Goal: Register for event/course

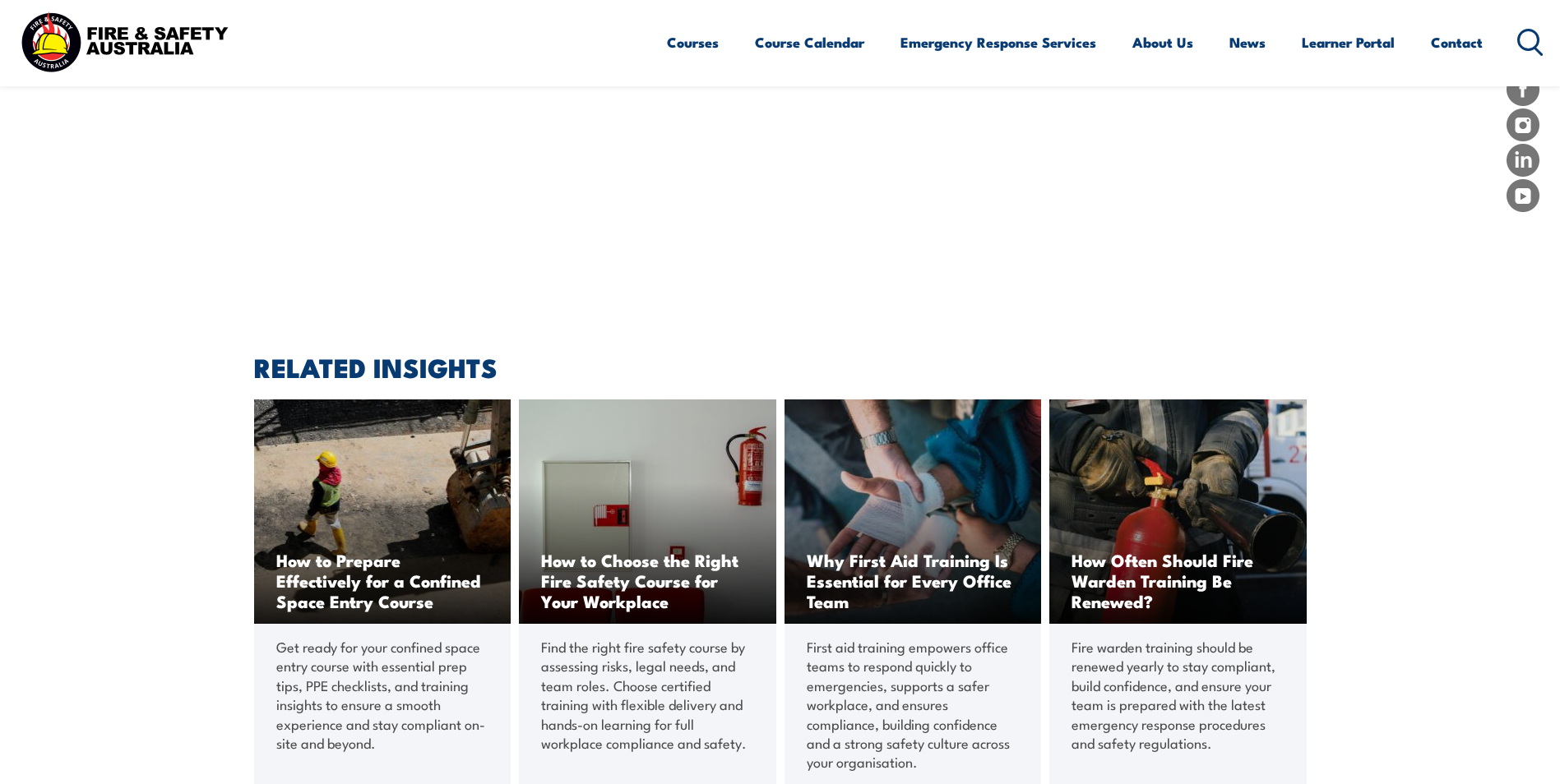
scroll to position [2549, 0]
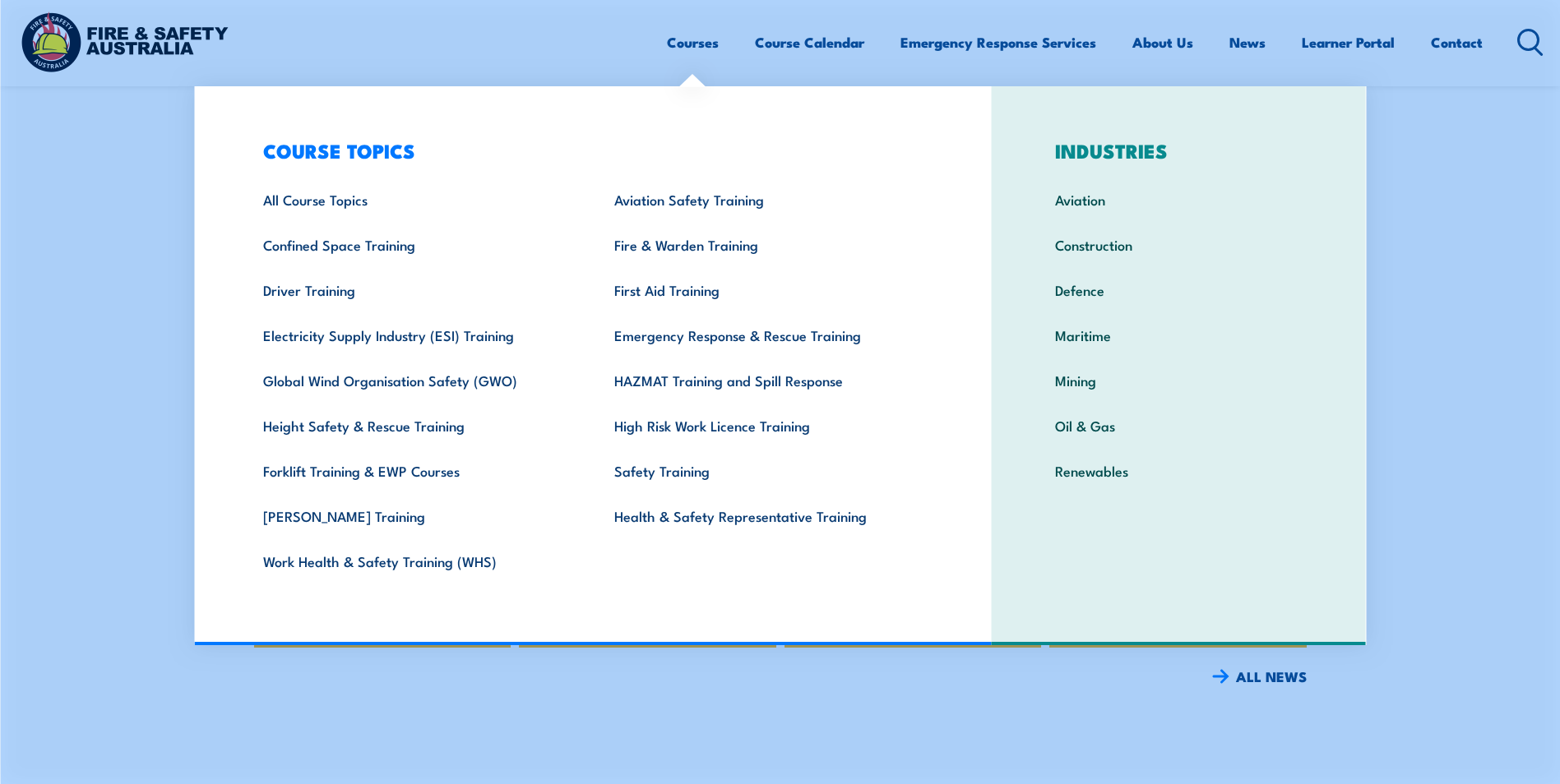
click at [701, 38] on link "Courses" at bounding box center [692, 42] width 52 height 44
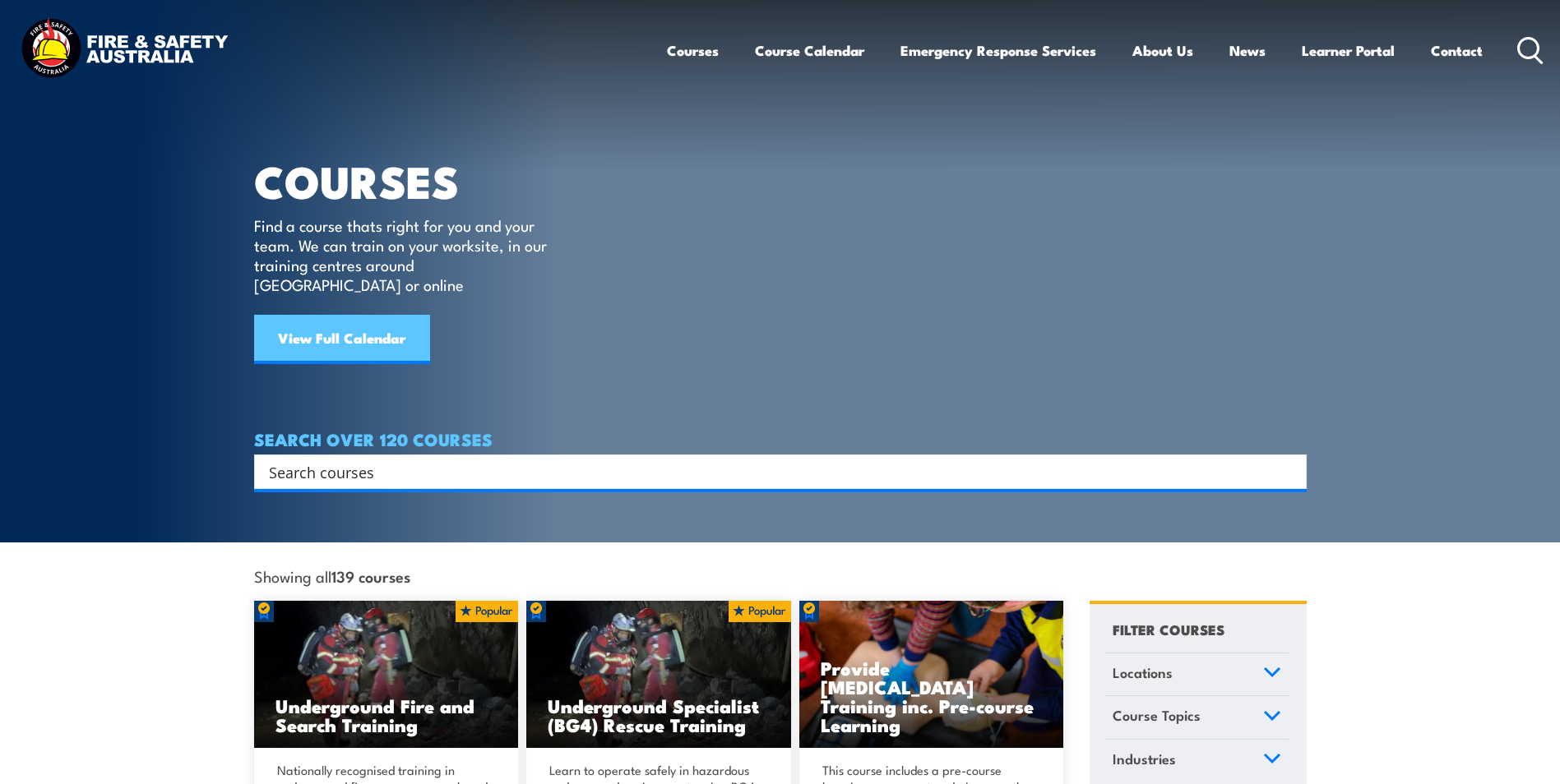
click at [337, 319] on link "View Full Calendar" at bounding box center [342, 339] width 176 height 50
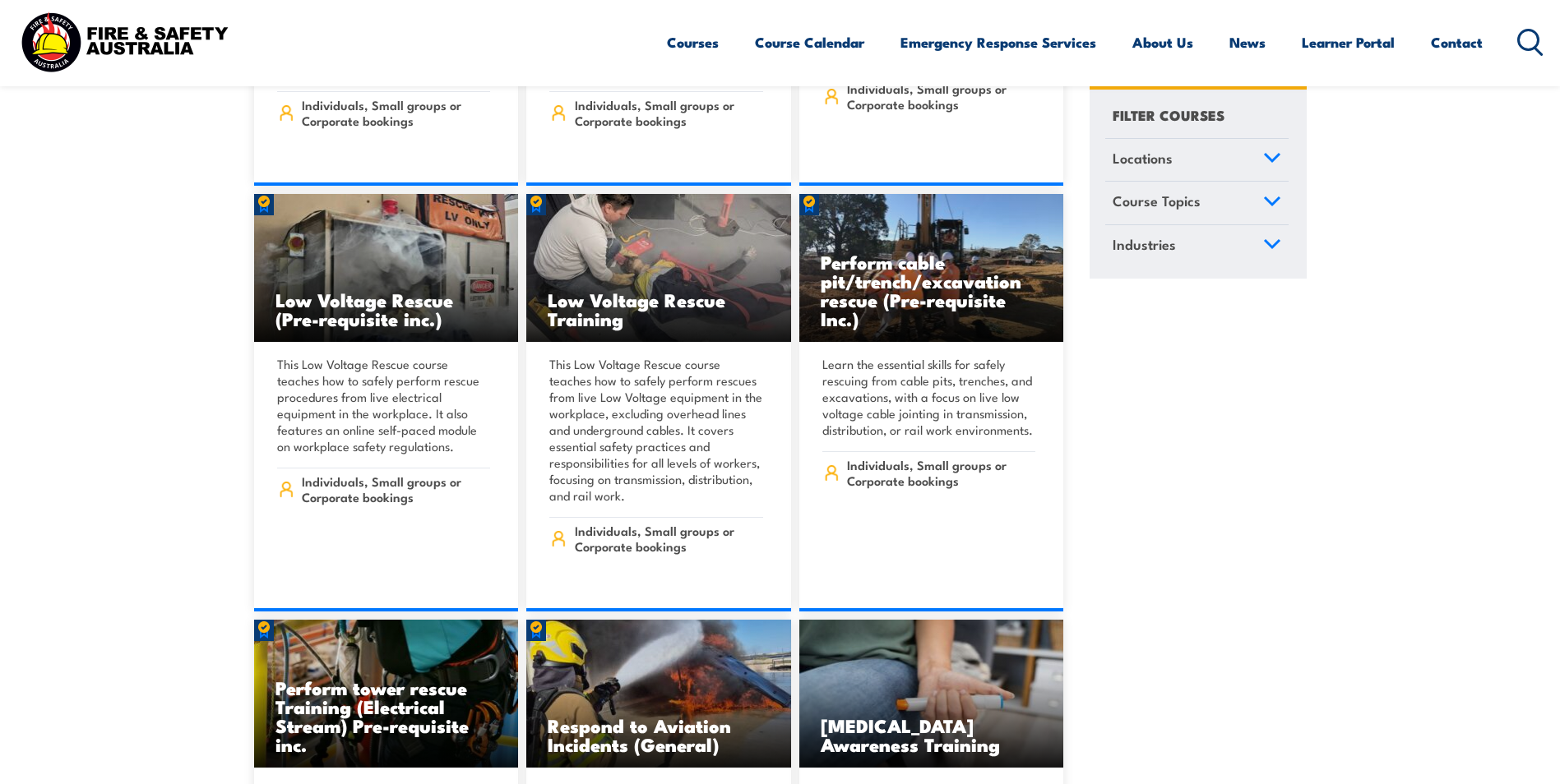
scroll to position [4357, 0]
